Goal: Task Accomplishment & Management: Manage account settings

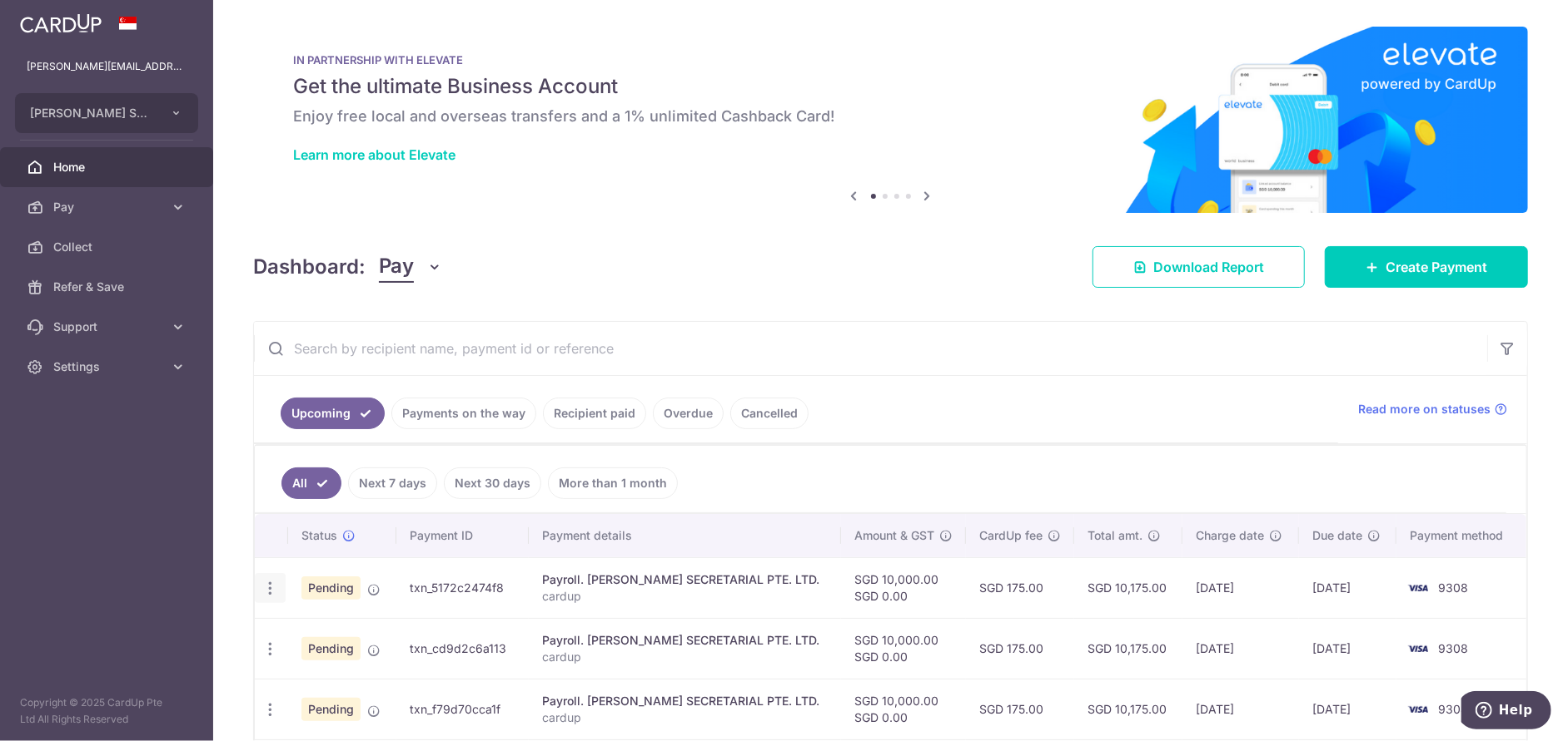
click at [274, 589] on icon "button" at bounding box center [271, 589] width 18 height 18
click at [365, 633] on span "Update payment" at bounding box center [359, 633] width 113 height 20
click at [365, 633] on td "Pending" at bounding box center [342, 649] width 108 height 61
radio input "true"
type input "10,000.00"
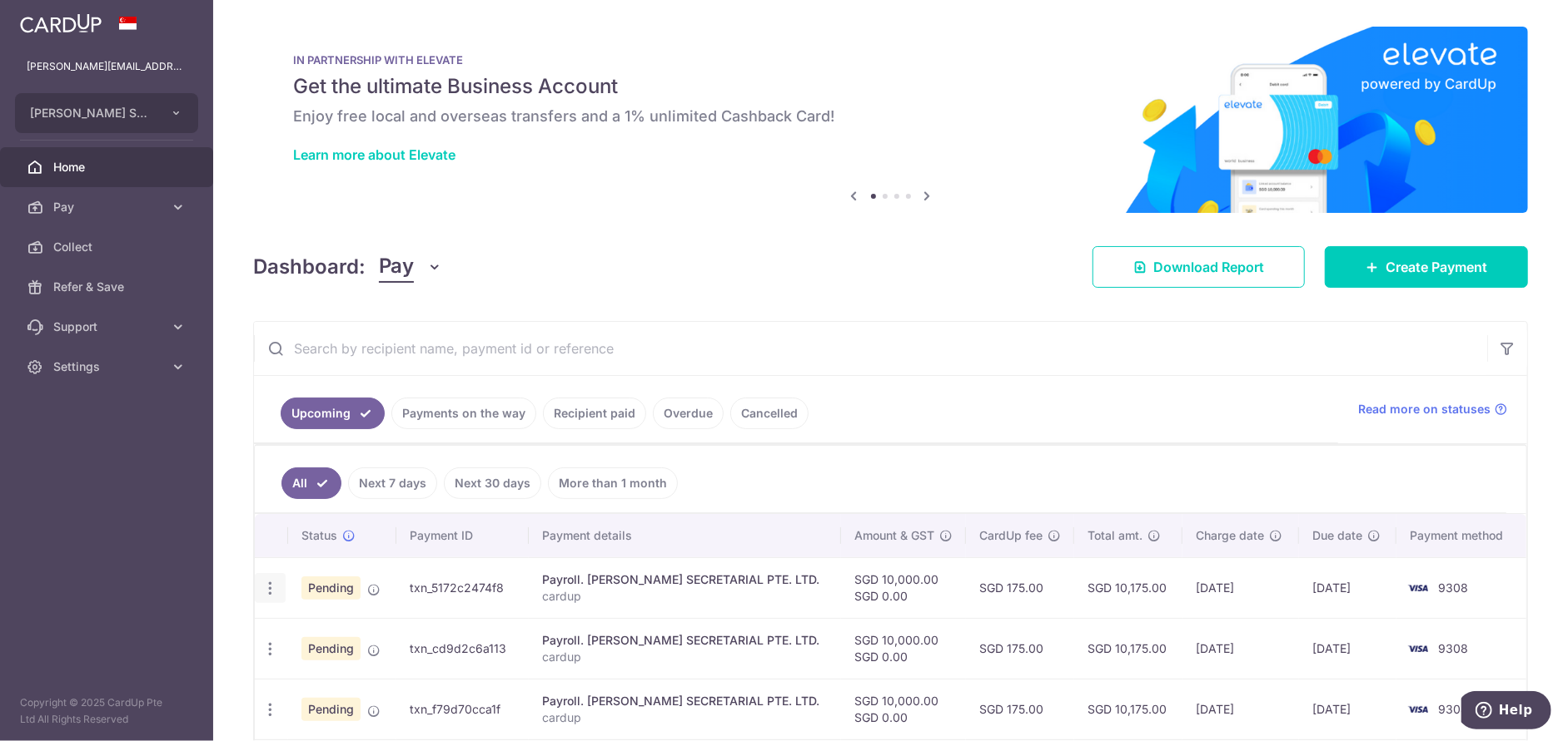
type input "[DATE]"
type input "cardup"
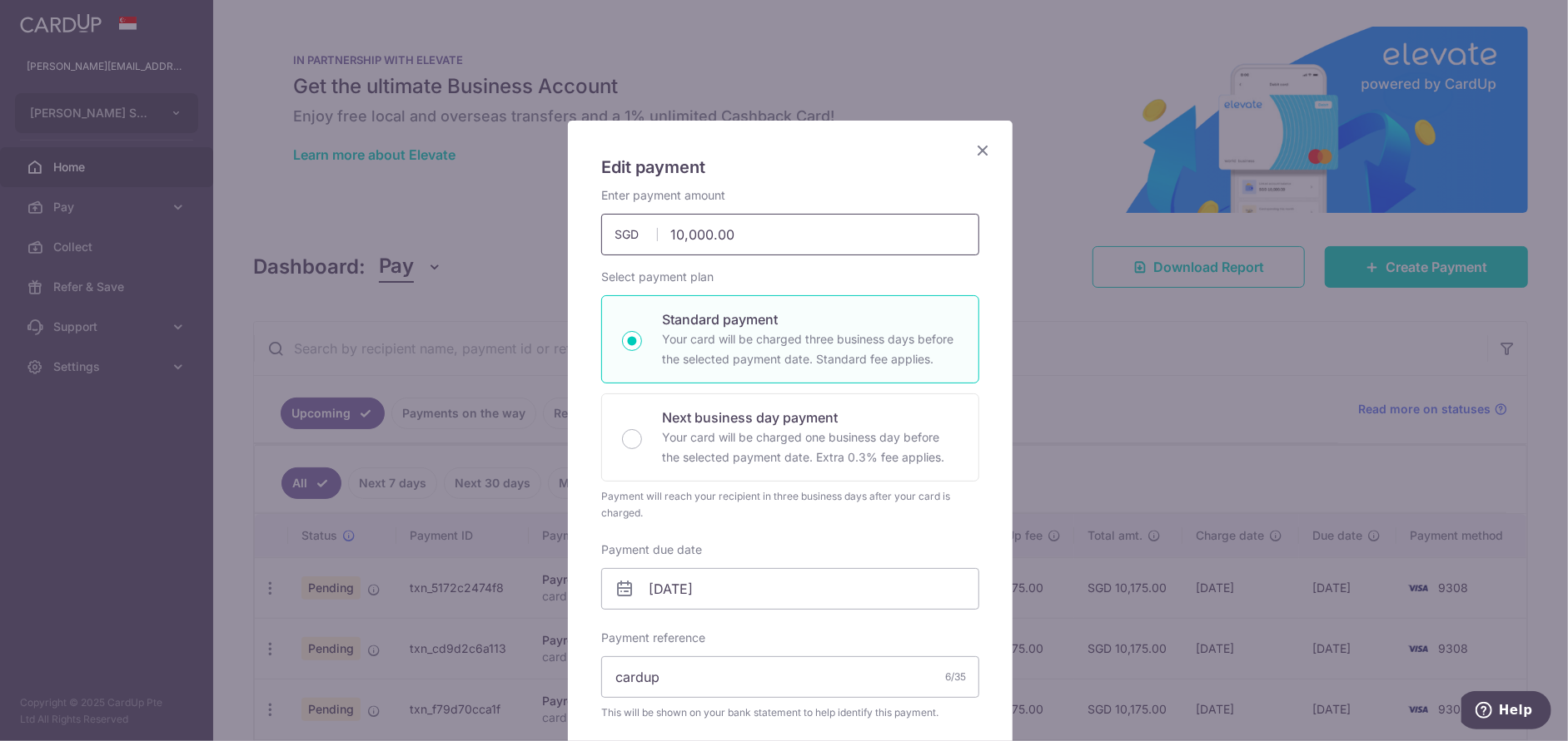
drag, startPoint x: 664, startPoint y: 233, endPoint x: 753, endPoint y: 252, distance: 91.0
click at [753, 252] on input "10,000.00" at bounding box center [790, 235] width 378 height 41
type input "42,126.48"
click at [722, 587] on input "[DATE]" at bounding box center [790, 589] width 378 height 41
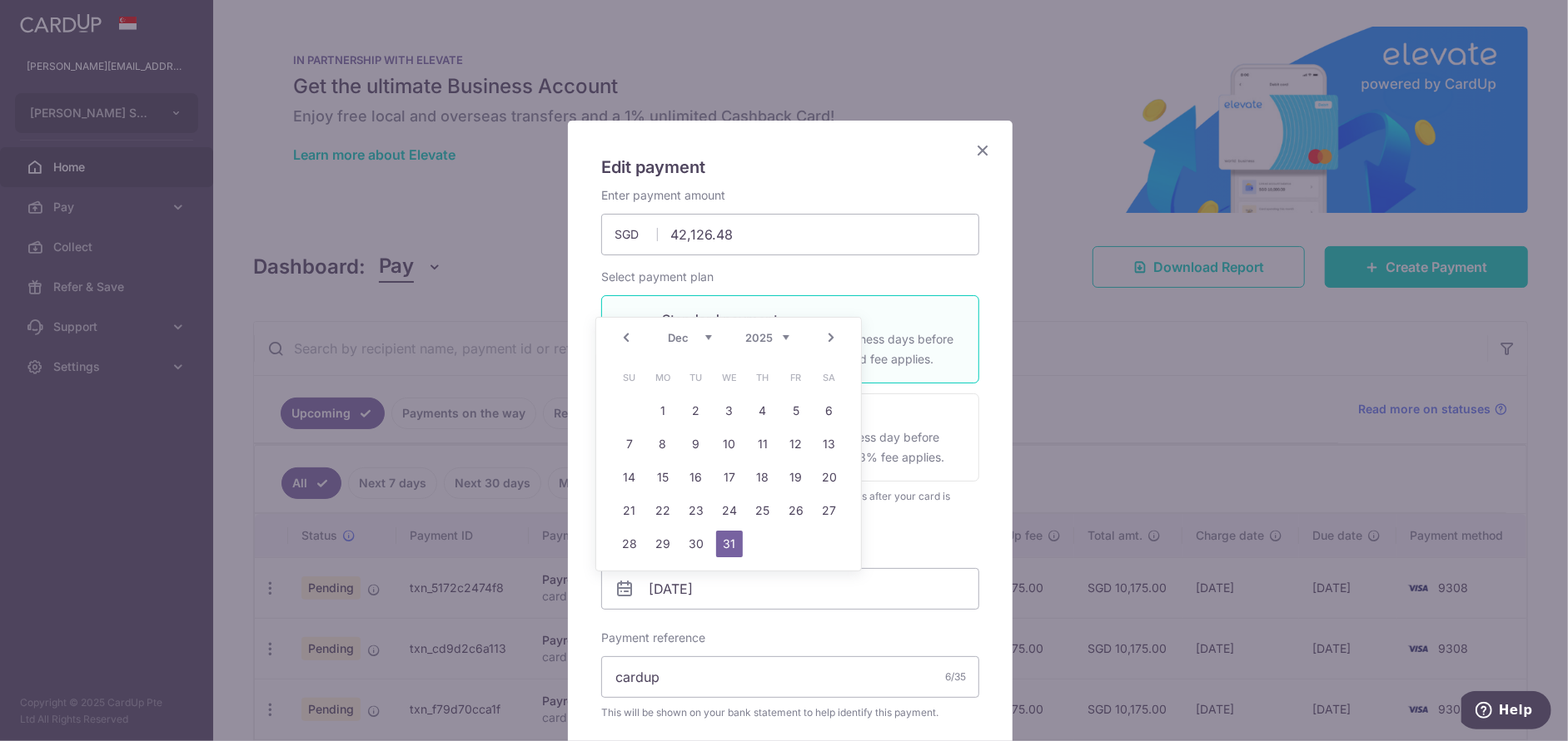
click at [627, 335] on link "Prev" at bounding box center [626, 338] width 20 height 20
click at [627, 334] on link "Prev" at bounding box center [626, 338] width 20 height 20
click at [760, 477] on link "16" at bounding box center [763, 478] width 27 height 27
type input "16/10/2025"
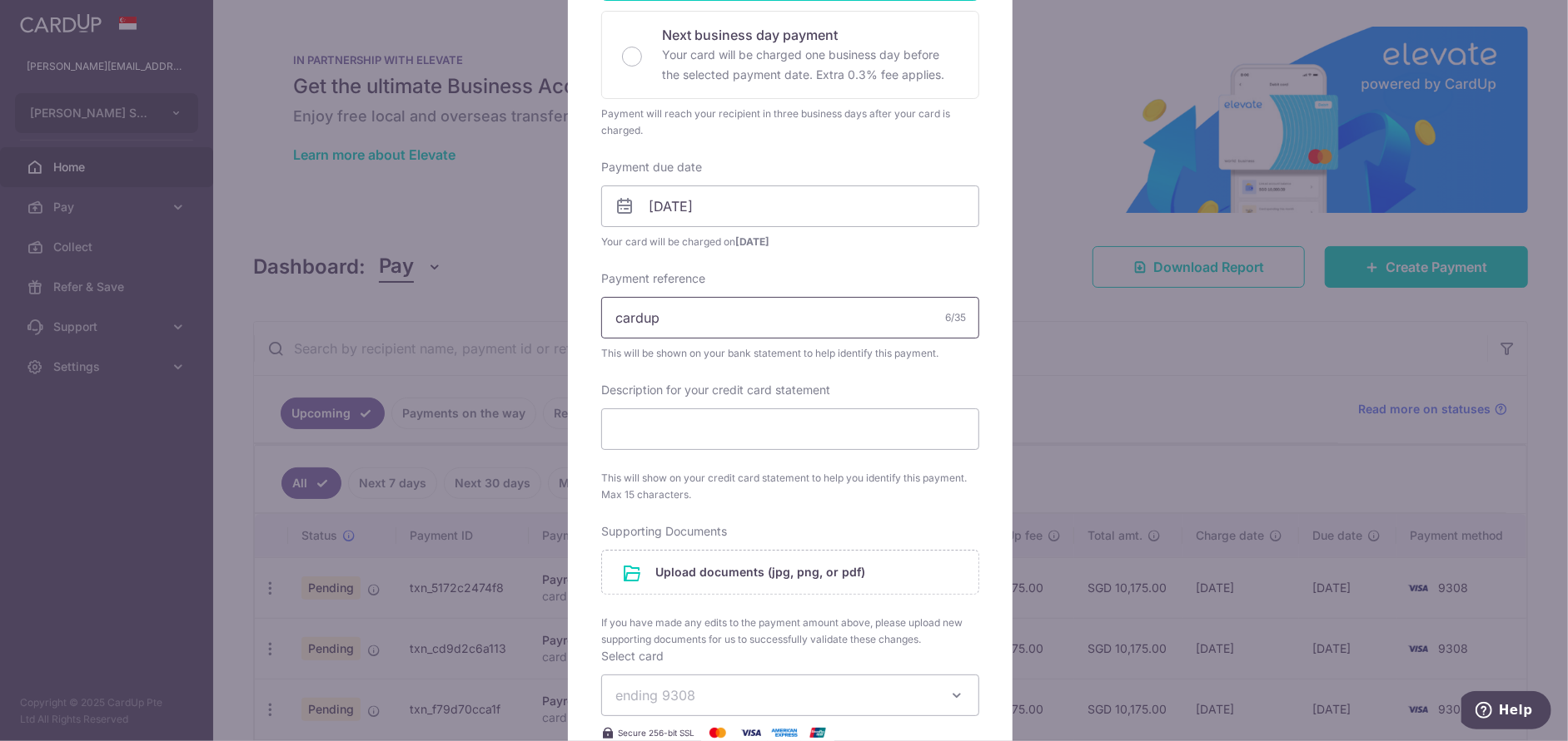
scroll to position [416, 0]
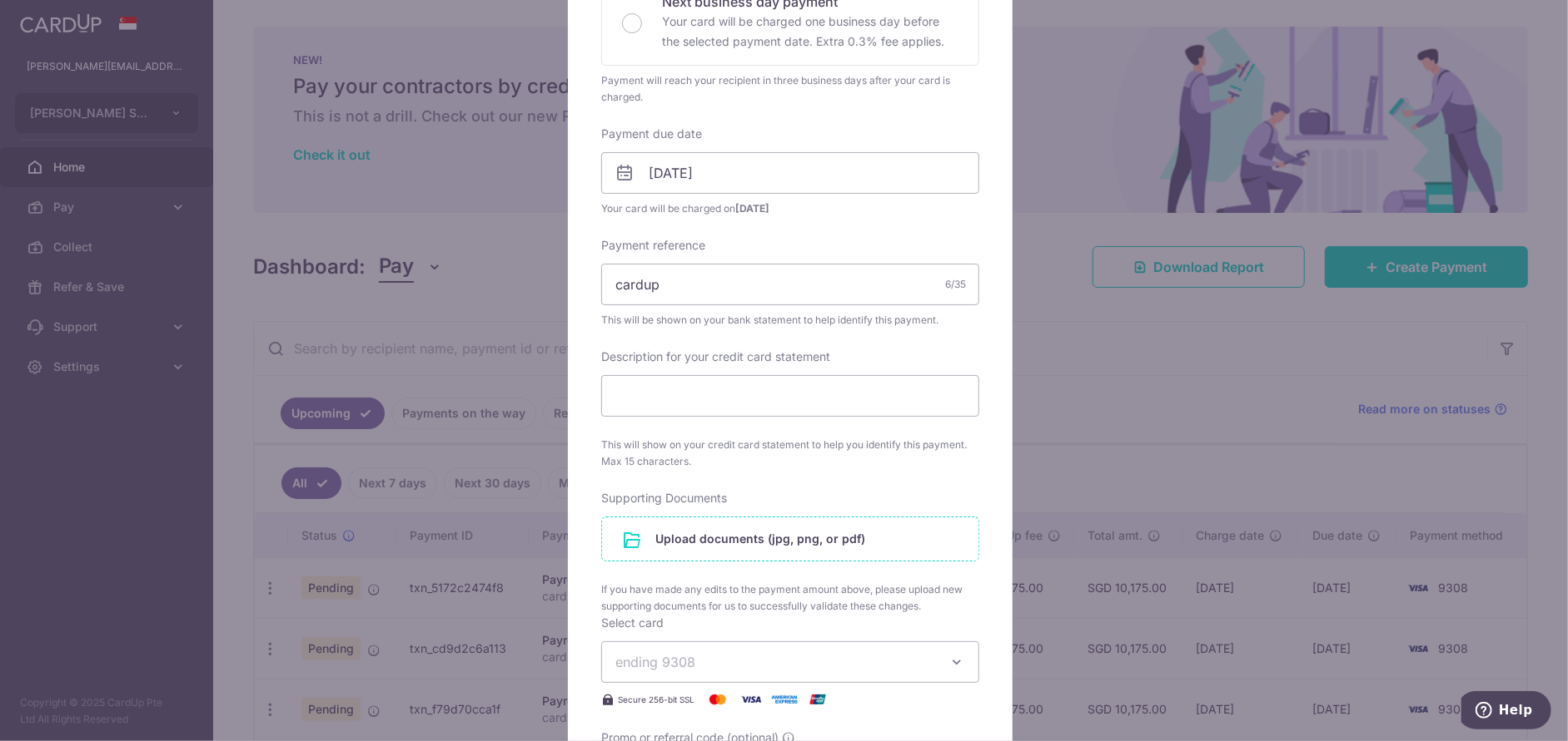
click at [784, 537] on input "file" at bounding box center [790, 539] width 377 height 43
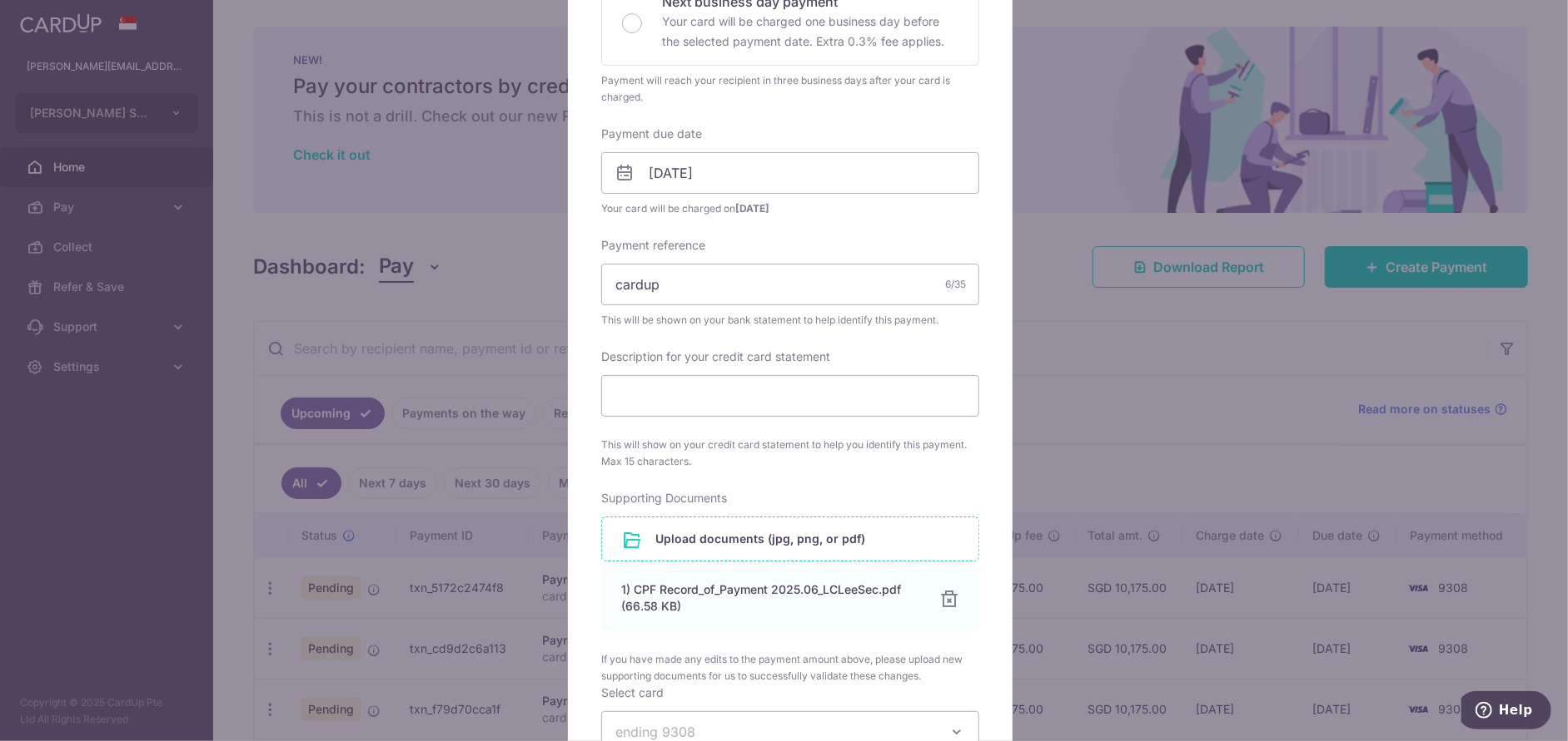
click at [697, 539] on input "file" at bounding box center [790, 539] width 377 height 43
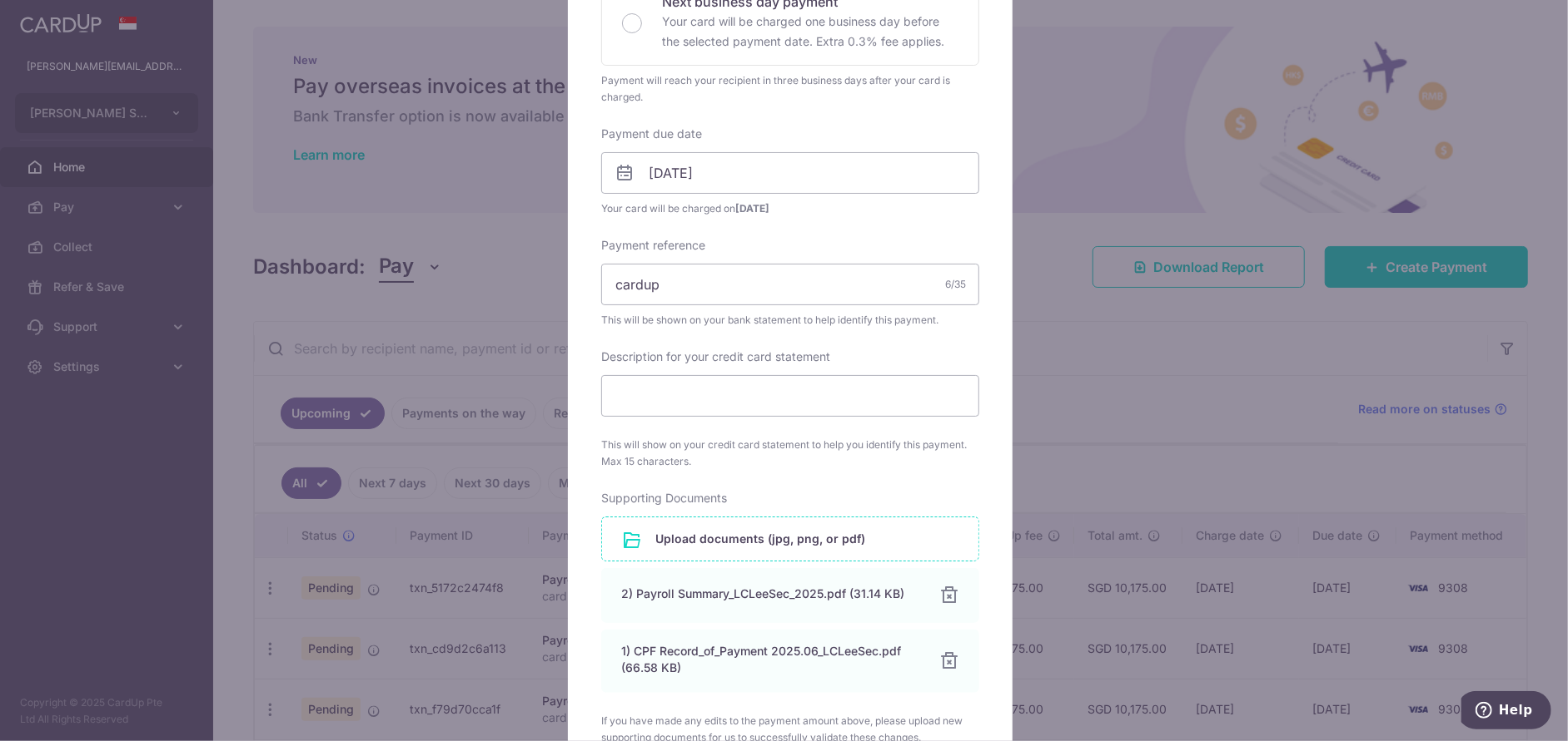
click at [689, 545] on input "file" at bounding box center [790, 539] width 377 height 43
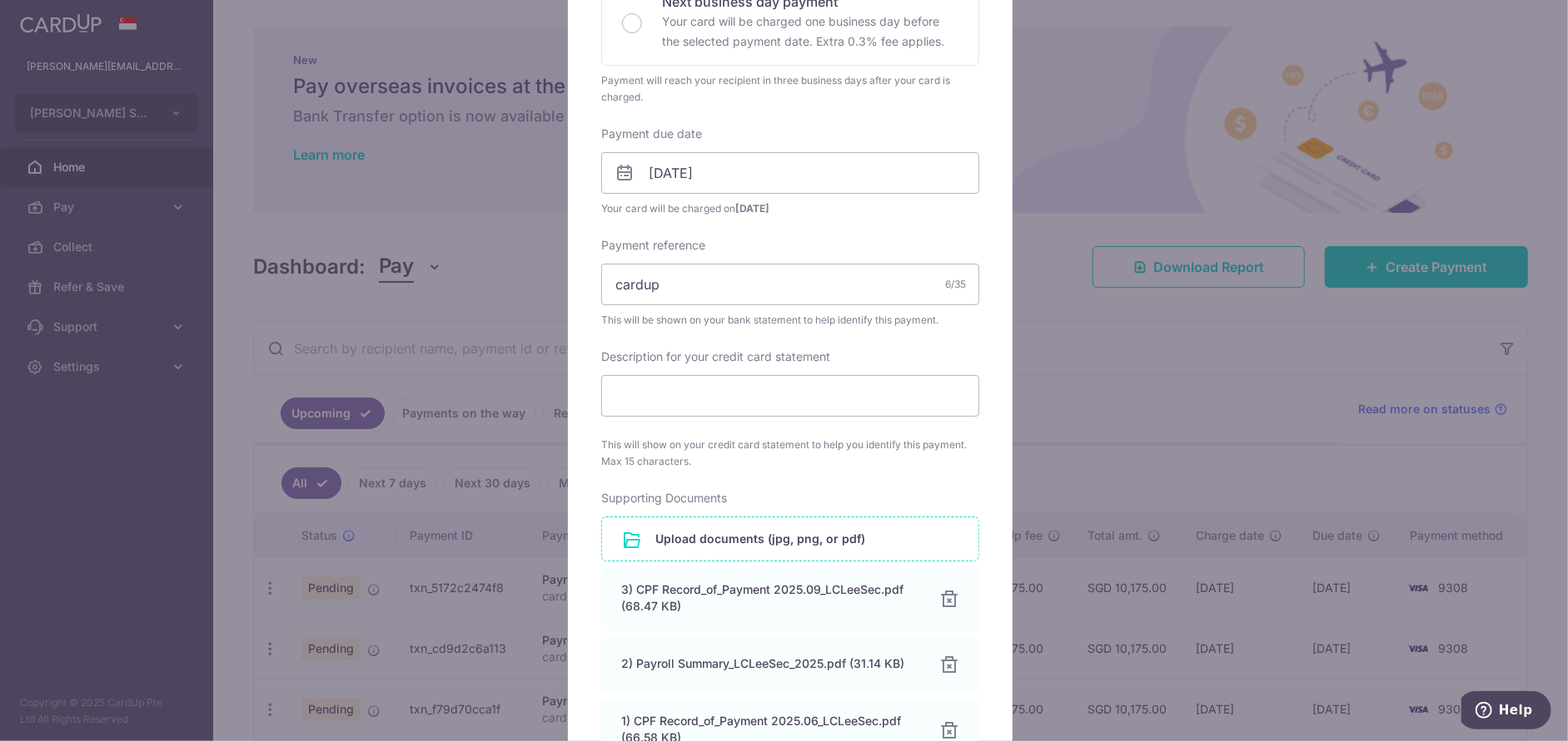
click at [693, 546] on input "file" at bounding box center [790, 539] width 377 height 43
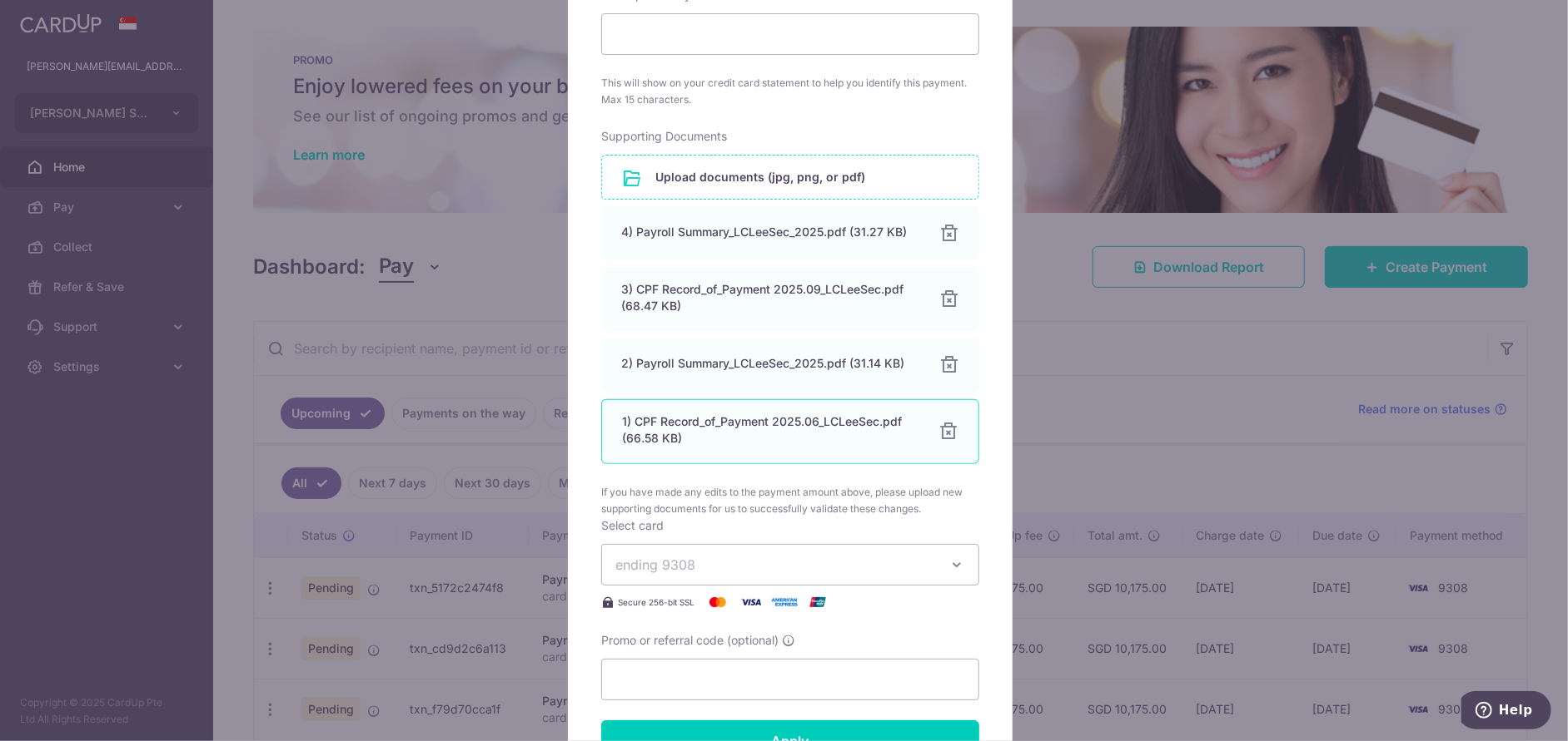
scroll to position [915, 0]
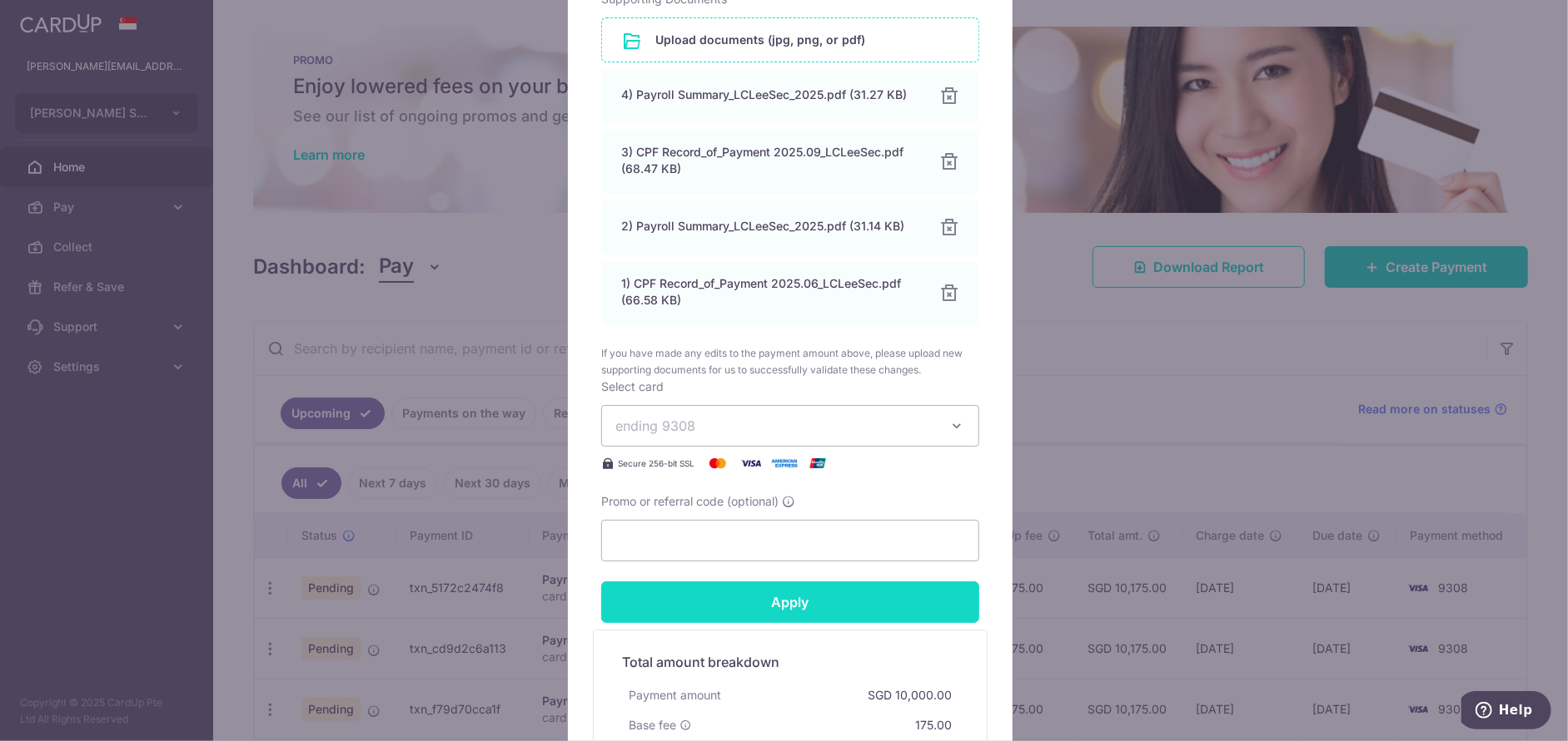
click at [785, 590] on input "Apply" at bounding box center [790, 602] width 378 height 41
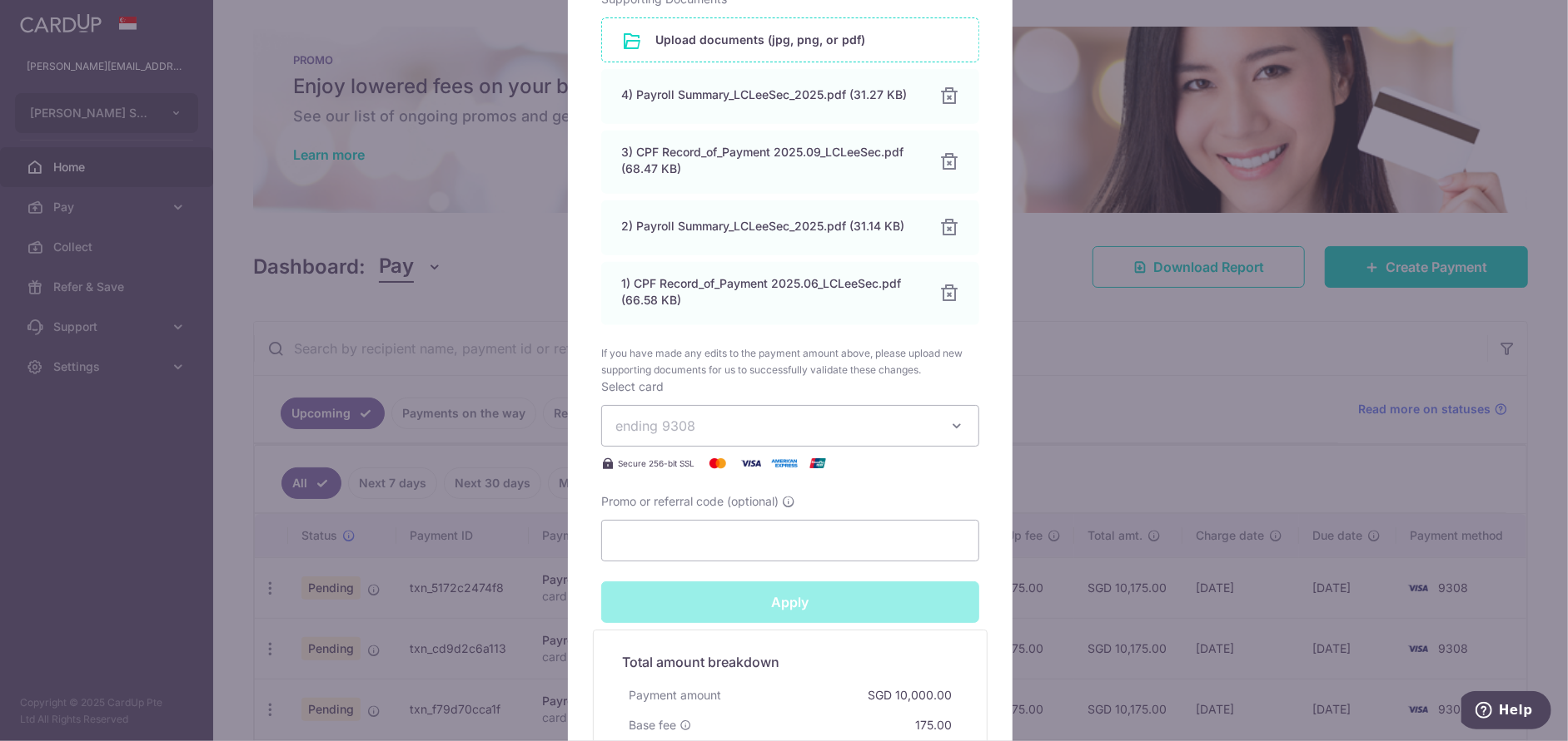
type input "Successfully Applied"
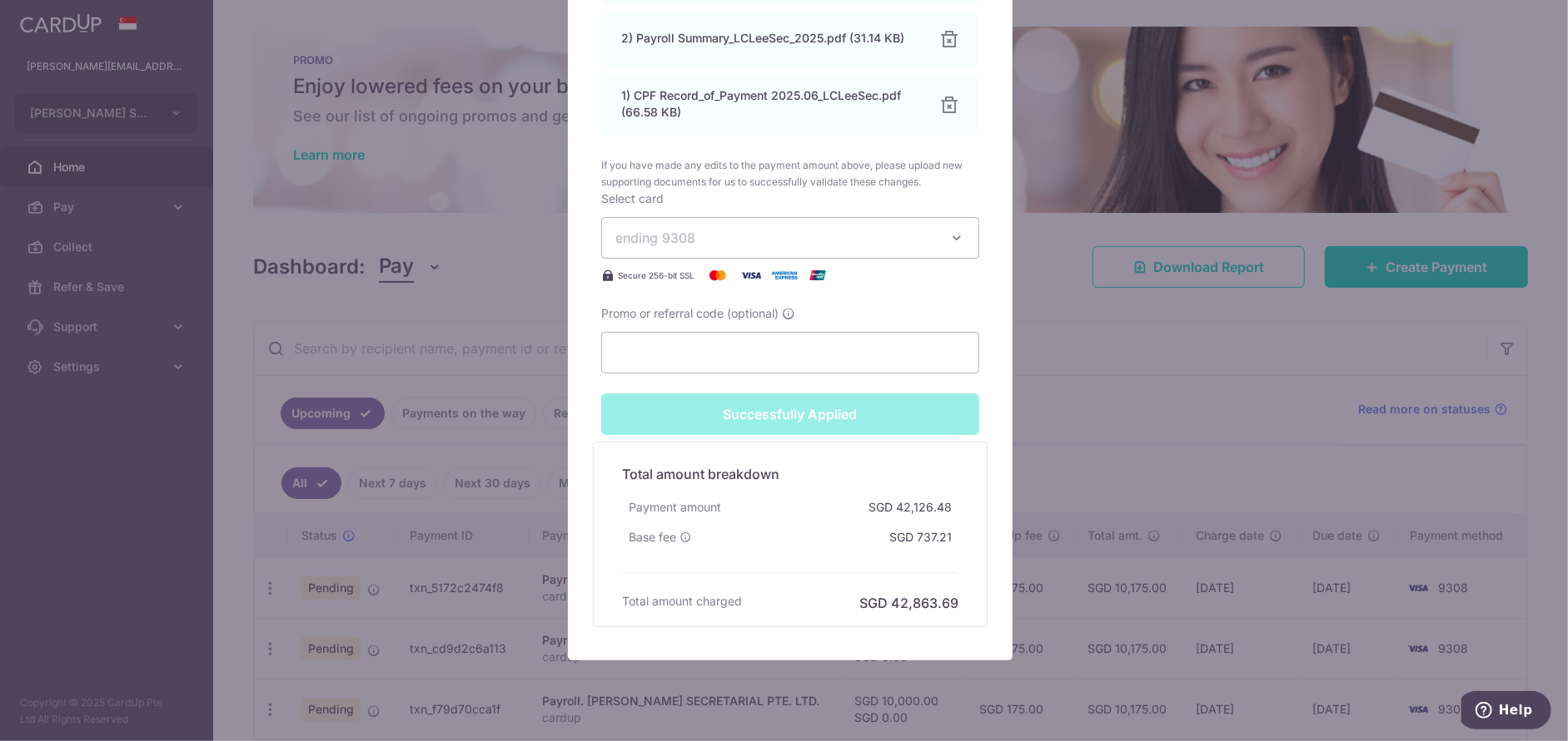
scroll to position [1201, 0]
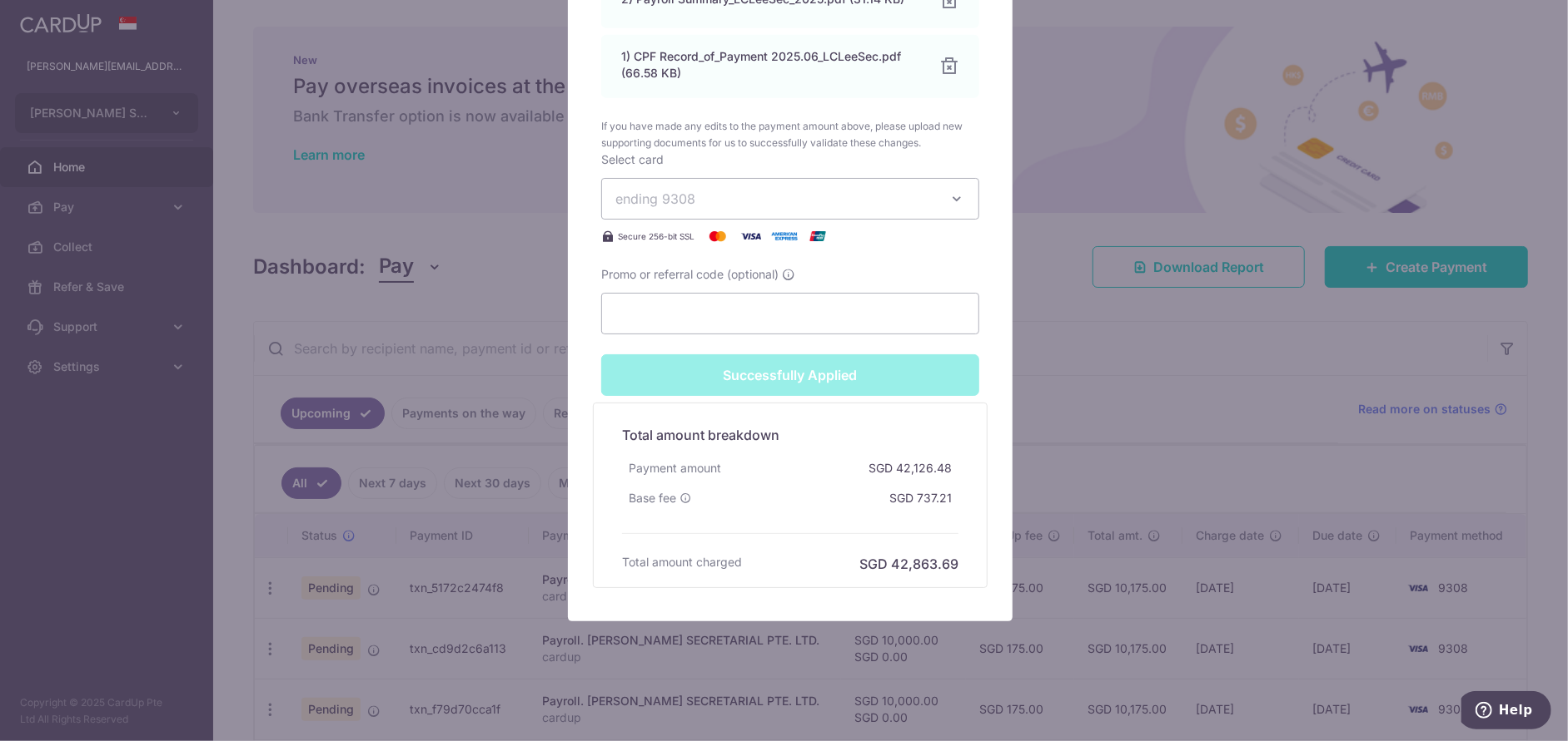
click at [484, 361] on div "Edit payment By clicking apply, you will make changes to all payments to L C LE…" at bounding box center [784, 370] width 1568 height 741
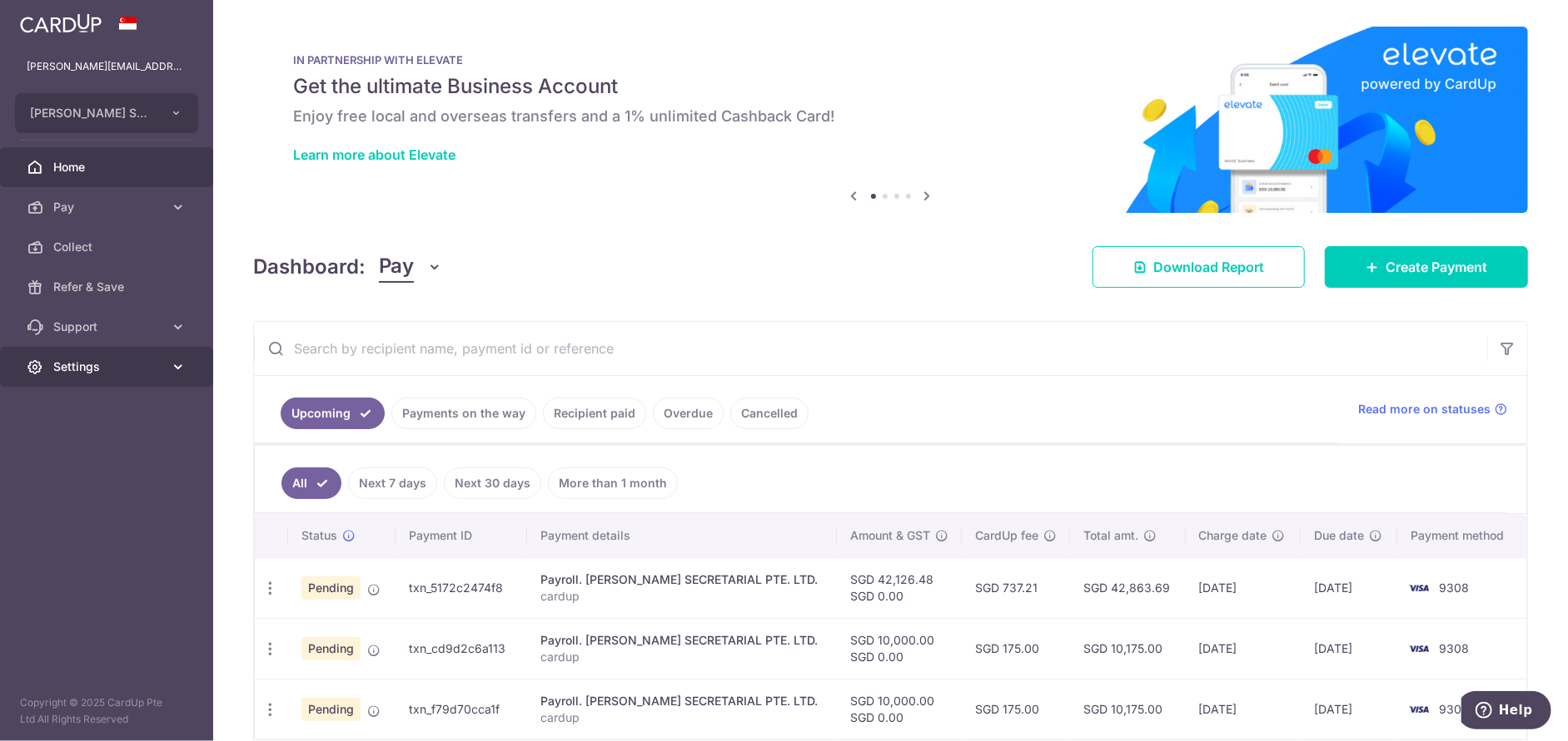
click at [101, 366] on span "Settings" at bounding box center [108, 366] width 110 height 17
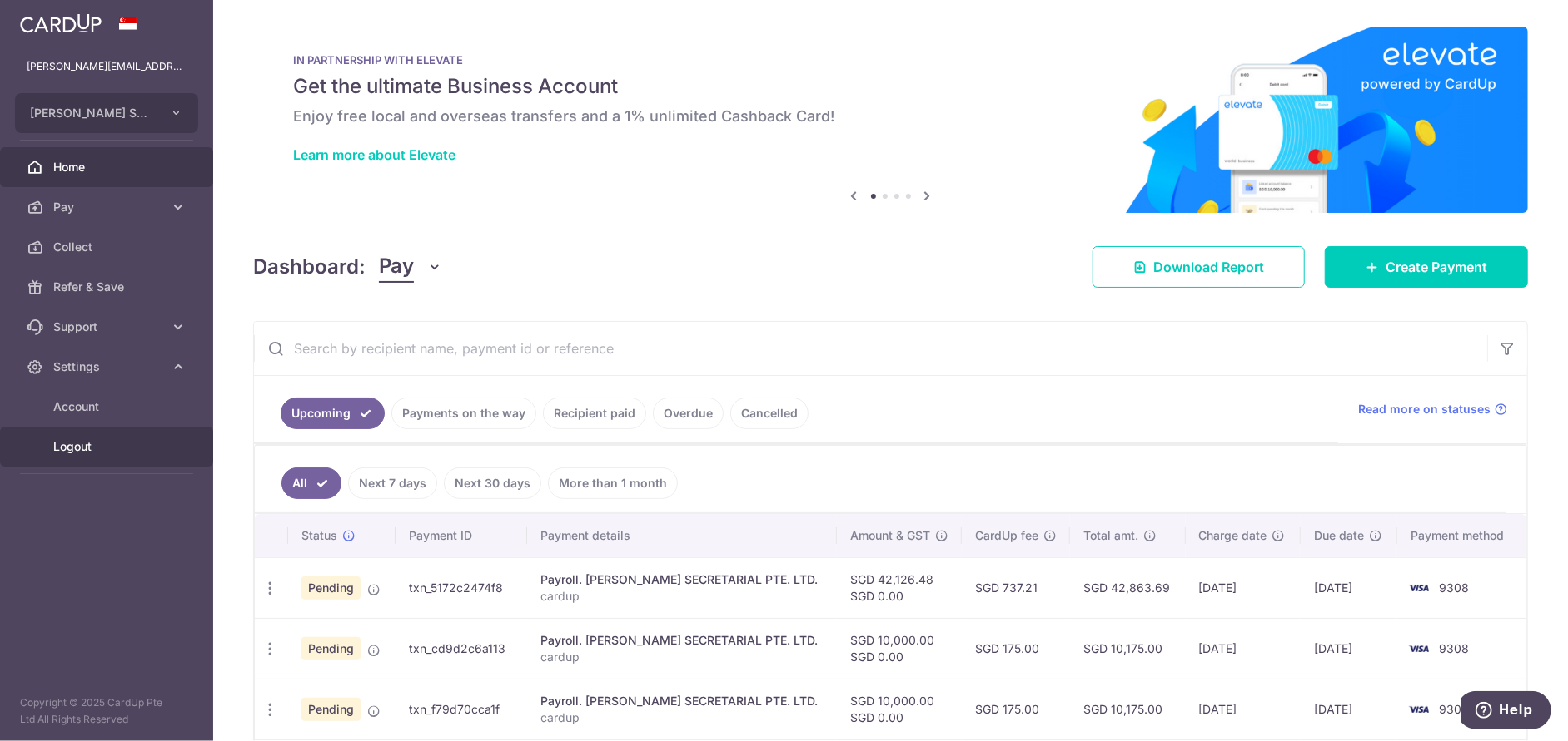
click at [84, 440] on span "Logout" at bounding box center [108, 446] width 110 height 17
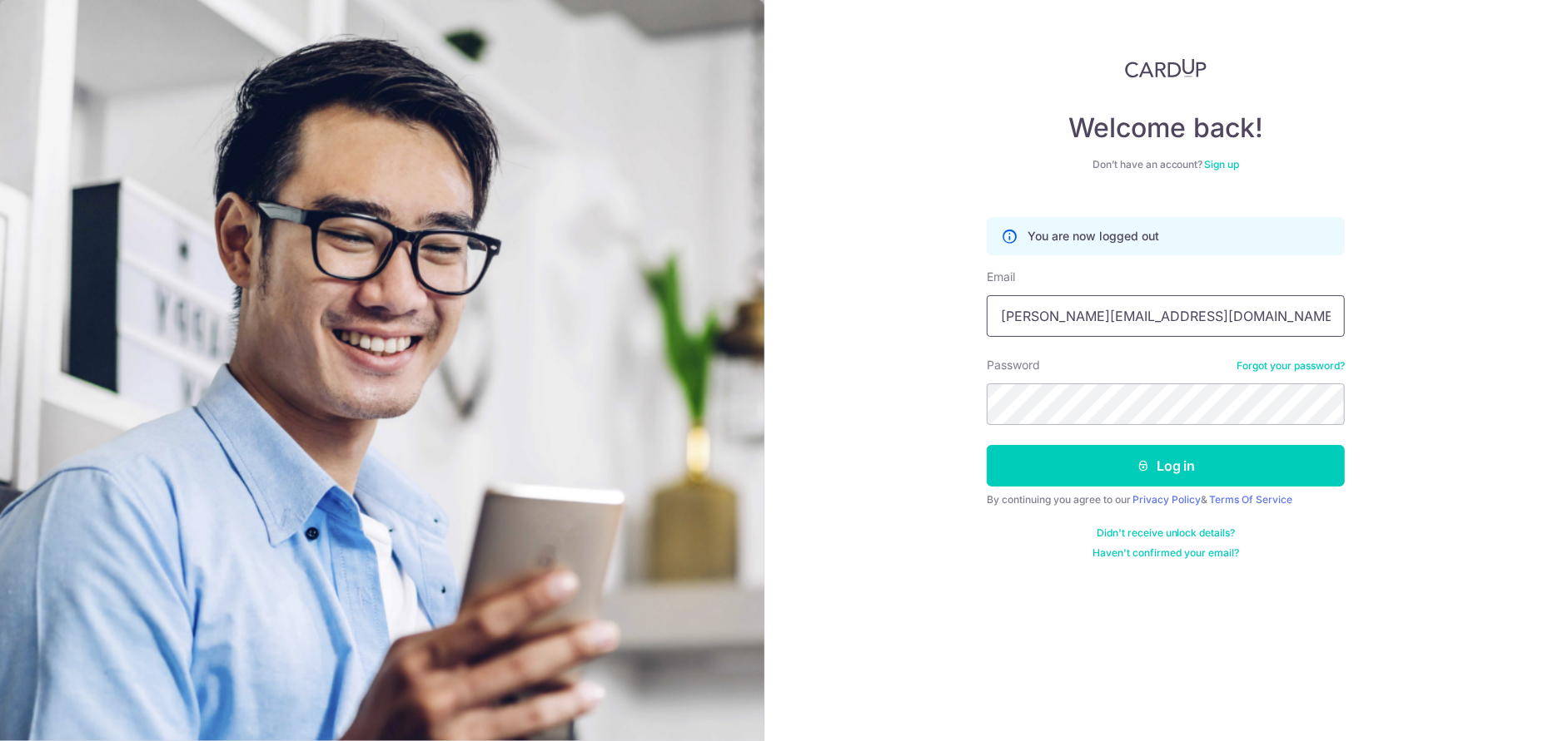
click at [1147, 321] on input "[PERSON_NAME][EMAIL_ADDRESS][DOMAIN_NAME]" at bounding box center [1165, 316] width 358 height 41
type input "eileen.lee@bllee.com.sg"
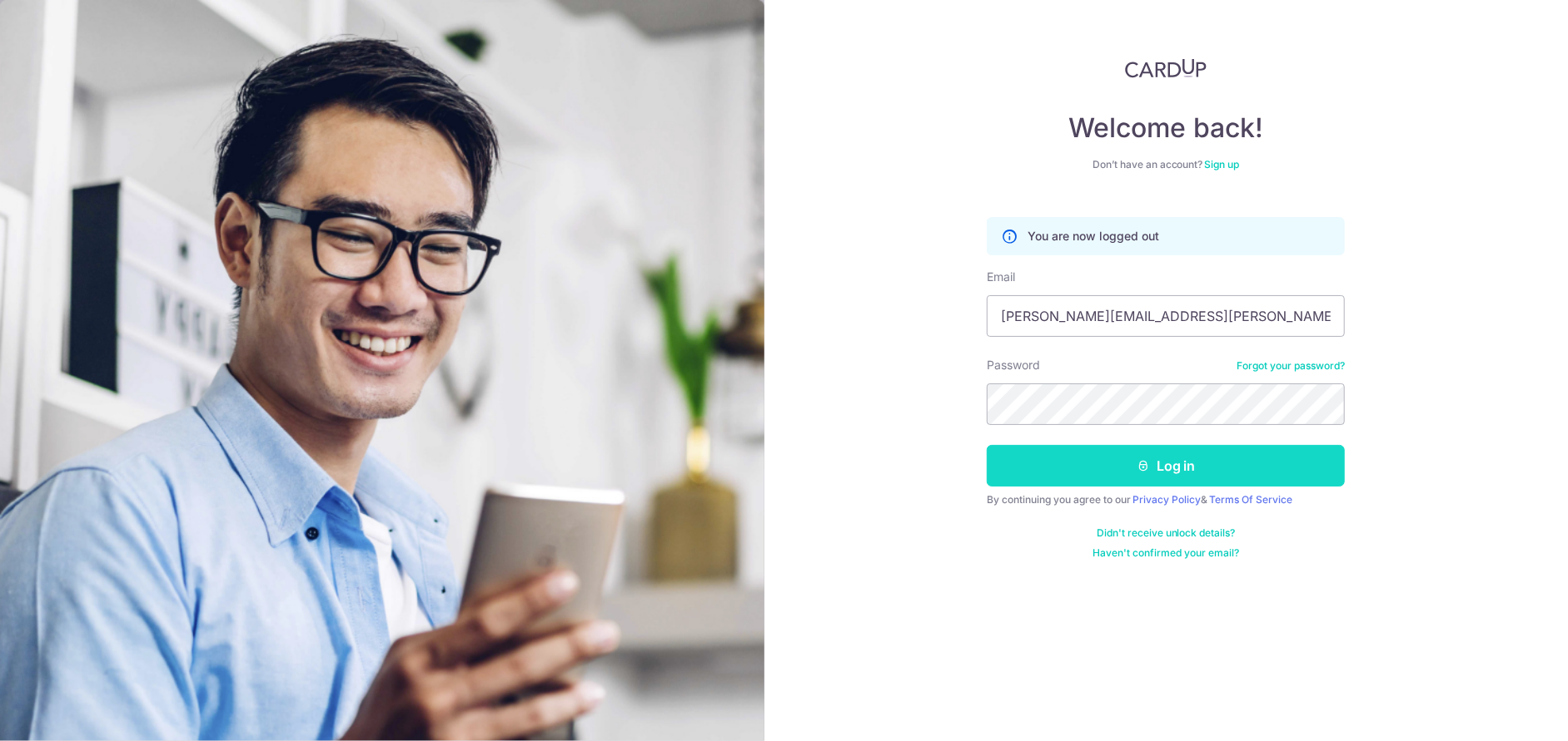
click at [1135, 463] on button "Log in" at bounding box center [1165, 466] width 358 height 41
